Goal: Task Accomplishment & Management: Use online tool/utility

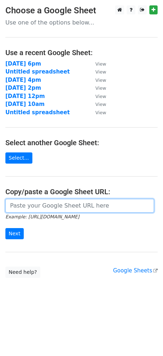
click at [40, 207] on input "url" at bounding box center [79, 206] width 149 height 14
paste input "[URL][DOMAIN_NAME]"
type input "[URL][DOMAIN_NAME]"
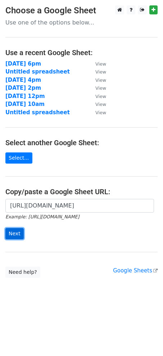
click at [17, 230] on input "Next" at bounding box center [14, 233] width 18 height 11
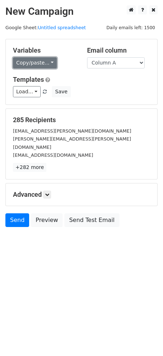
click at [40, 66] on link "Copy/paste..." at bounding box center [35, 62] width 44 height 11
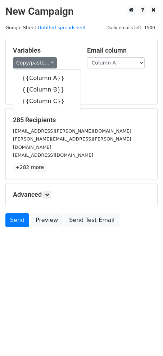
click at [120, 88] on div "Load... Webinar Invitation Order Confirmation Trial Expiration Warning Newslett…" at bounding box center [82, 91] width 148 height 11
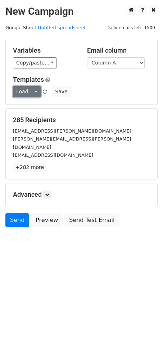
click at [32, 93] on link "Load..." at bounding box center [27, 91] width 28 height 11
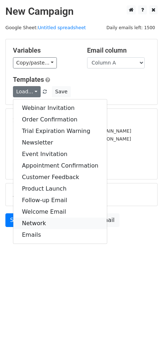
click at [42, 222] on link "Network" at bounding box center [60, 224] width 94 height 12
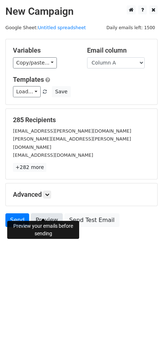
click at [40, 213] on link "Preview" at bounding box center [47, 220] width 32 height 14
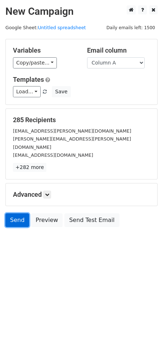
click at [11, 213] on link "Send" at bounding box center [17, 220] width 24 height 14
